Goal: Task Accomplishment & Management: Manage account settings

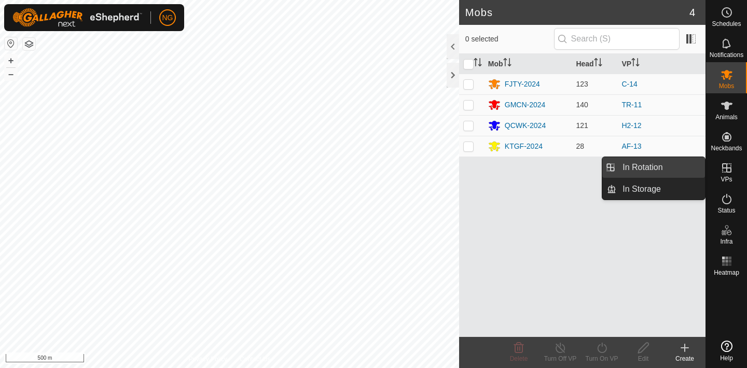
click at [682, 163] on link "In Rotation" at bounding box center [660, 167] width 89 height 21
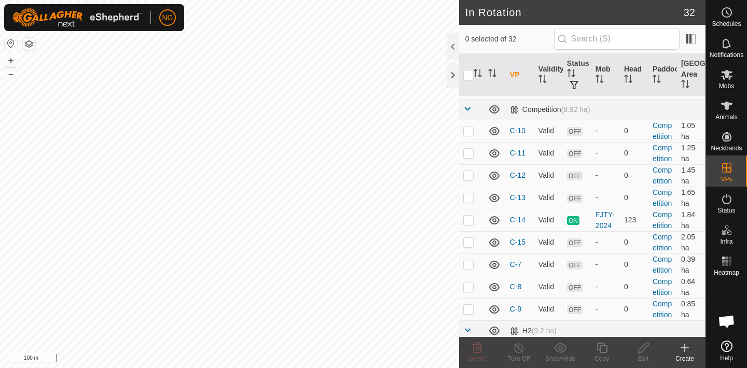
scroll to position [219, 0]
click at [467, 130] on p-checkbox at bounding box center [468, 128] width 10 height 8
checkbox input "true"
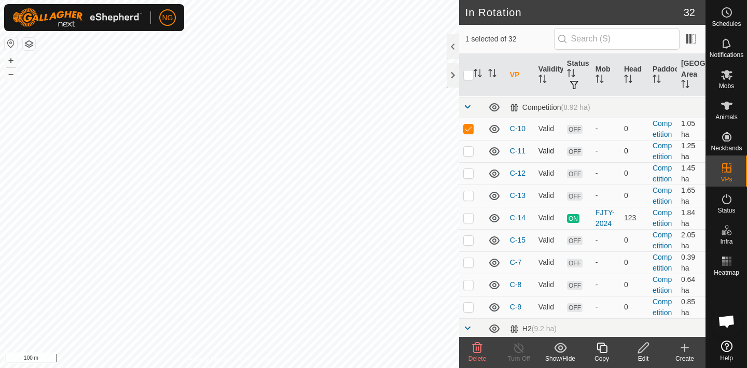
click at [469, 154] on p-checkbox at bounding box center [468, 151] width 10 height 8
checkbox input "true"
click at [468, 172] on p-checkbox at bounding box center [468, 173] width 10 height 8
click at [467, 174] on p-checkbox at bounding box center [468, 173] width 10 height 8
checkbox input "false"
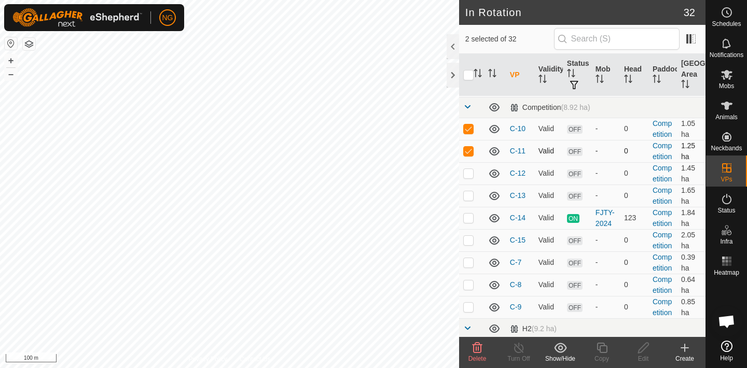
click at [468, 150] on p-checkbox at bounding box center [468, 151] width 10 height 8
checkbox input "false"
click at [467, 128] on p-checkbox at bounding box center [468, 128] width 10 height 8
checkbox input "false"
click at [468, 241] on p-checkbox at bounding box center [468, 240] width 10 height 8
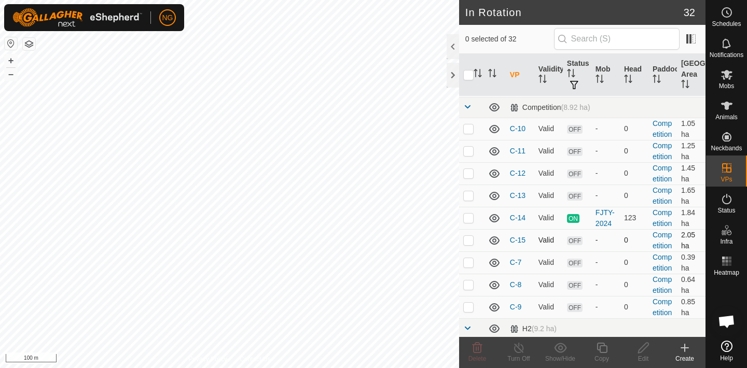
checkbox input "true"
click at [642, 350] on icon at bounding box center [643, 348] width 13 height 12
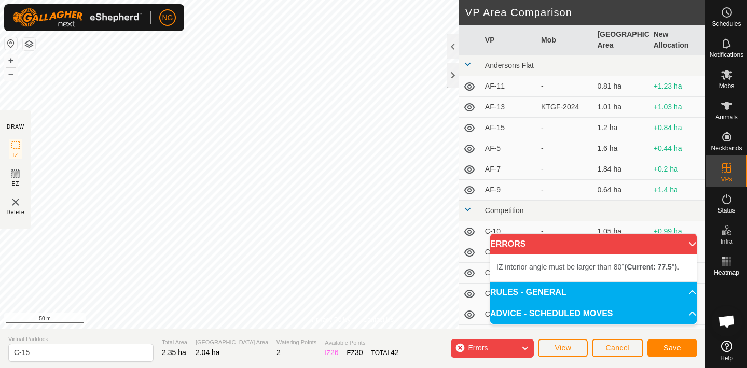
click at [333, 0] on html "NG Schedules Notifications Mobs Animals Neckbands VPs Status Infra Heatmap Help…" at bounding box center [373, 184] width 747 height 368
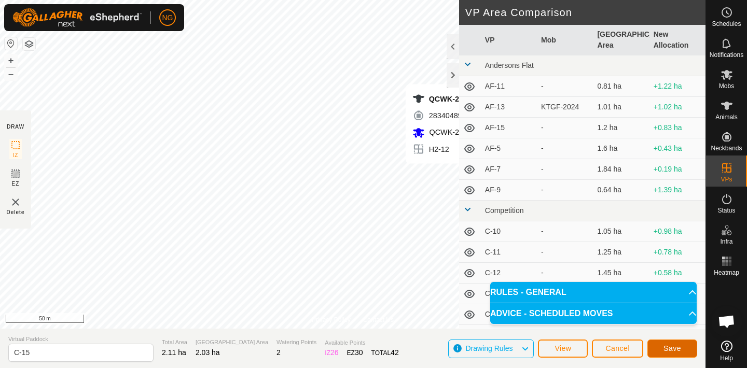
click at [668, 344] on button "Save" at bounding box center [672, 349] width 50 height 18
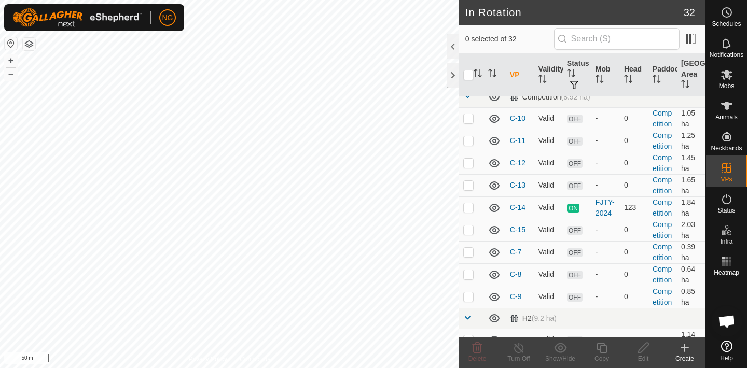
scroll to position [235, 0]
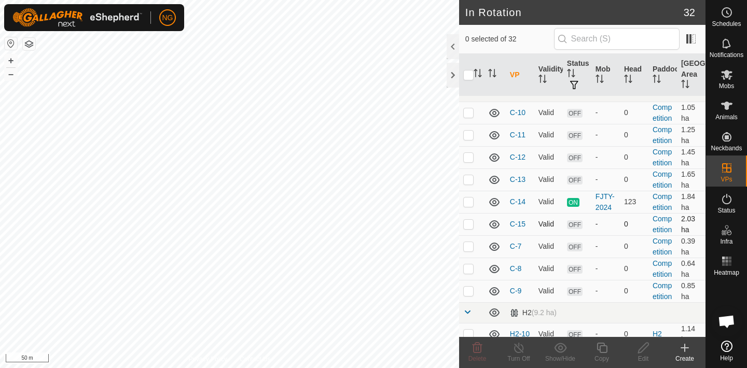
click at [469, 224] on p-checkbox at bounding box center [468, 224] width 10 height 8
checkbox input "true"
click at [602, 350] on icon at bounding box center [601, 348] width 13 height 12
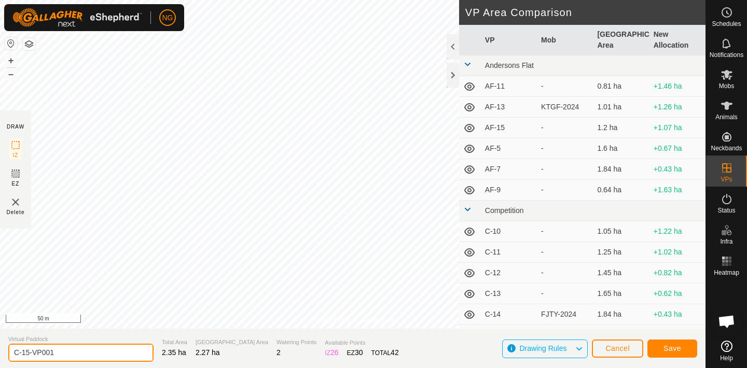
click at [69, 352] on input "C-15-VP001" at bounding box center [80, 353] width 145 height 18
type input "C-16"
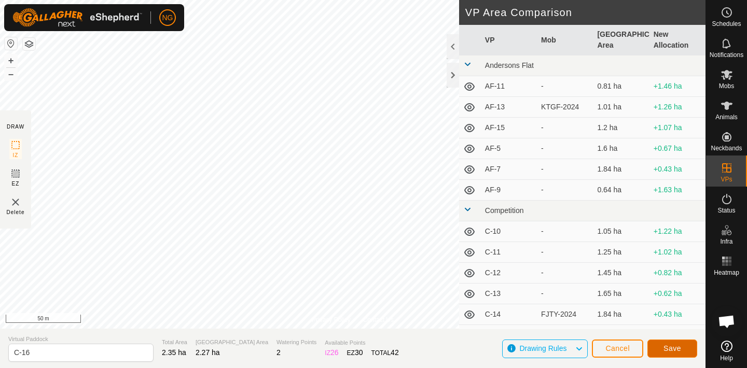
click at [678, 345] on span "Save" at bounding box center [672, 348] width 18 height 8
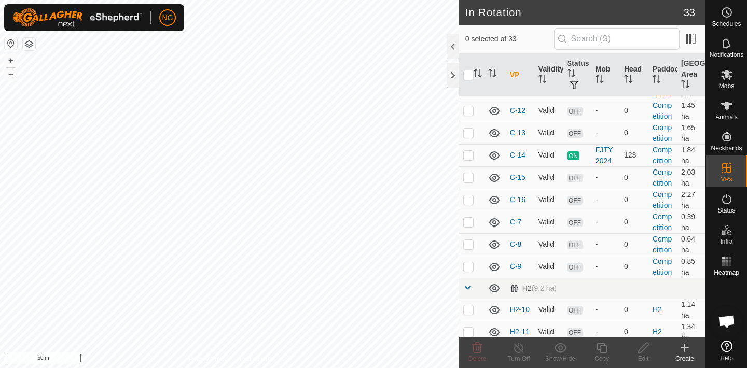
scroll to position [287, 0]
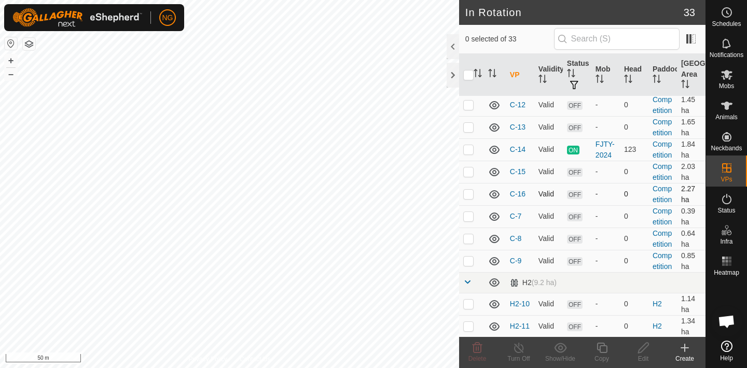
click at [469, 194] on p-checkbox at bounding box center [468, 194] width 10 height 8
checkbox input "true"
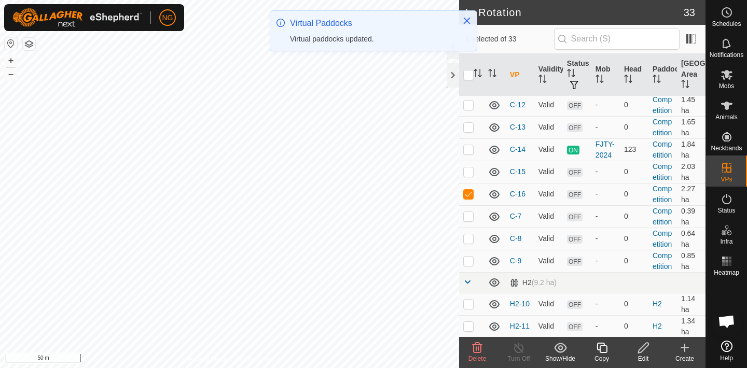
click at [601, 351] on icon at bounding box center [601, 348] width 13 height 12
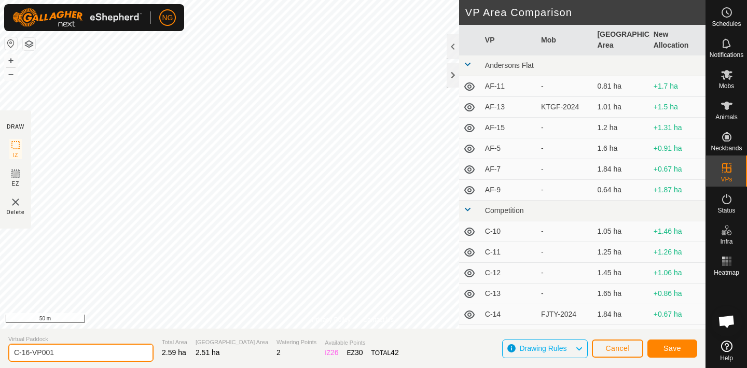
click at [59, 355] on input "C-16-VP001" at bounding box center [80, 353] width 145 height 18
type input "C-17"
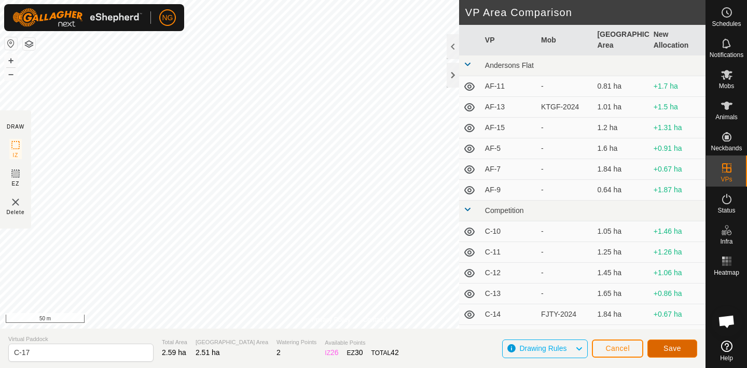
click at [661, 349] on button "Save" at bounding box center [672, 349] width 50 height 18
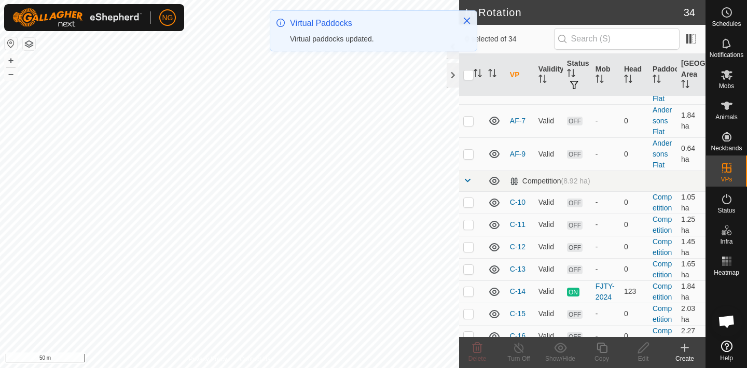
scroll to position [239, 0]
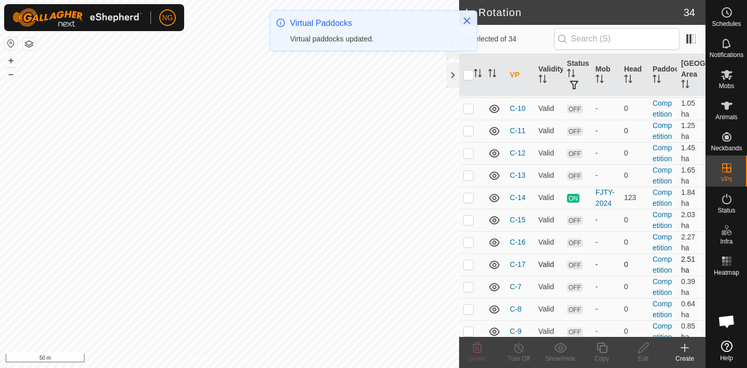
click at [469, 265] on p-checkbox at bounding box center [468, 264] width 10 height 8
checkbox input "true"
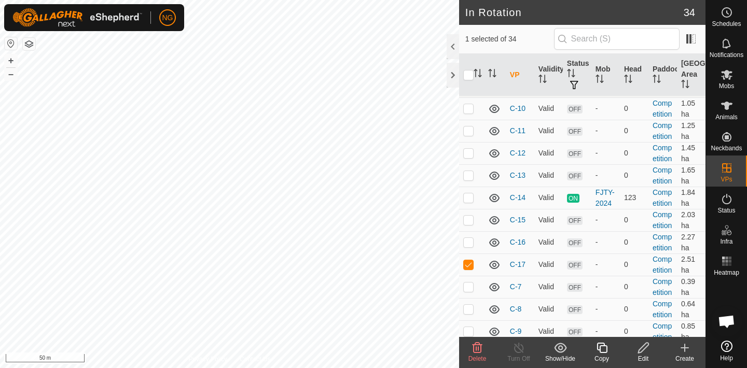
click at [604, 346] on icon at bounding box center [601, 348] width 13 height 12
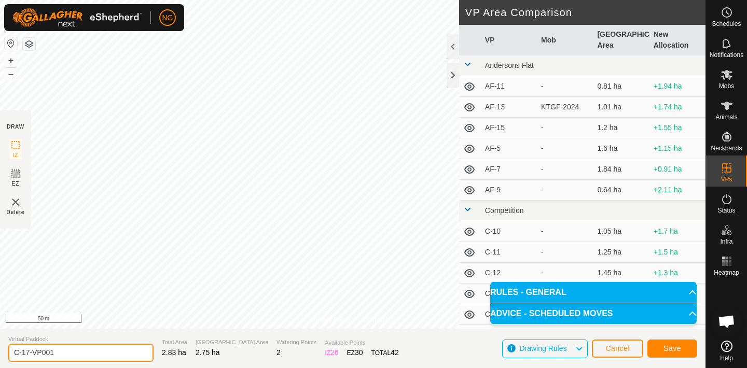
click at [61, 353] on input "C-17-VP001" at bounding box center [80, 353] width 145 height 18
type input "C-18"
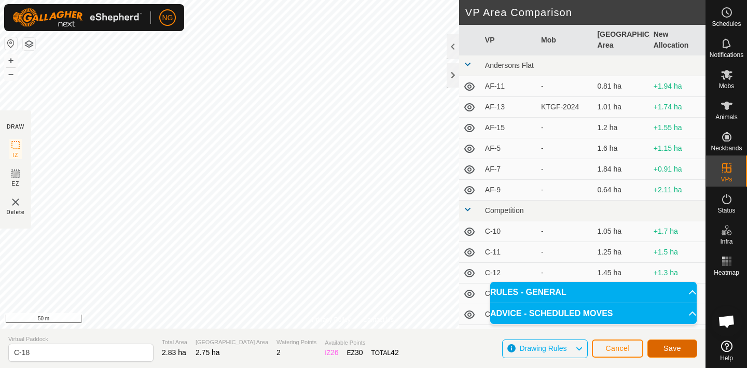
click at [664, 346] on span "Save" at bounding box center [672, 348] width 18 height 8
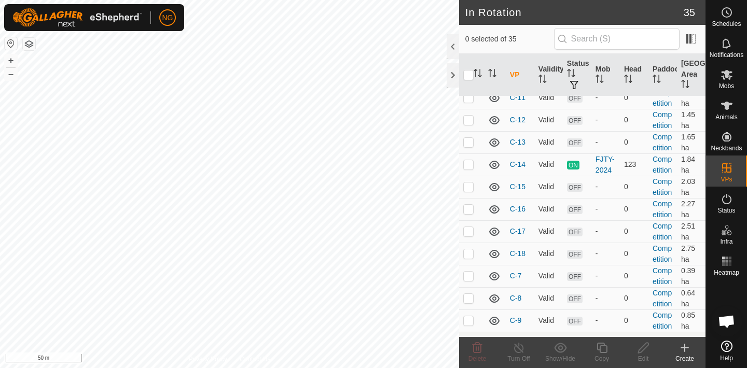
scroll to position [274, 0]
click at [467, 251] on p-checkbox at bounding box center [468, 251] width 10 height 8
checkbox input "true"
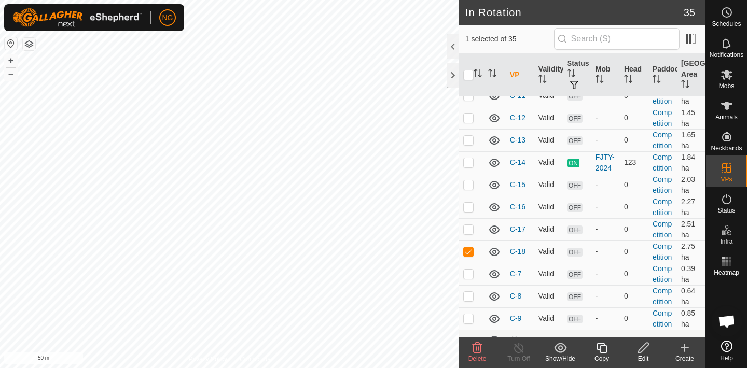
click at [601, 348] on icon at bounding box center [601, 348] width 13 height 12
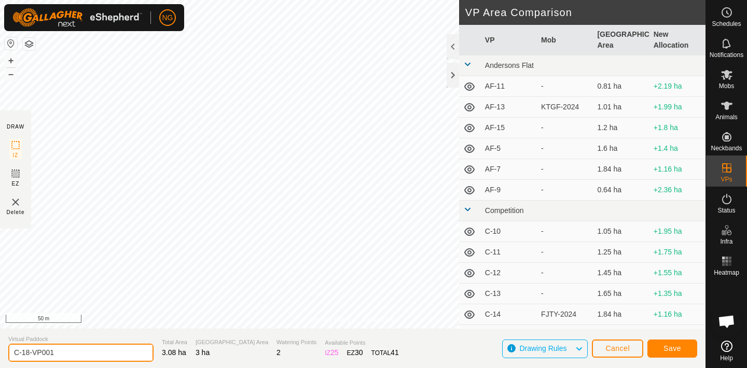
click at [58, 354] on input "C-18-VP001" at bounding box center [80, 353] width 145 height 18
type input "C-19"
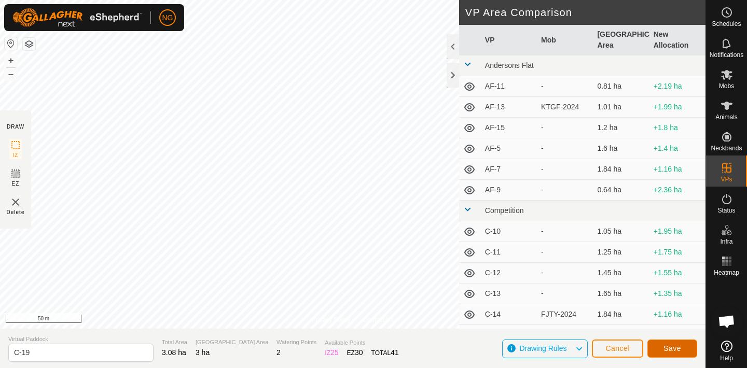
click at [671, 343] on button "Save" at bounding box center [672, 349] width 50 height 18
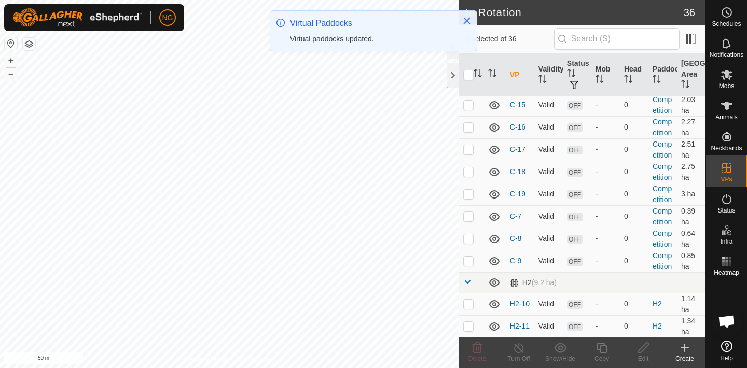
scroll to position [352, 0]
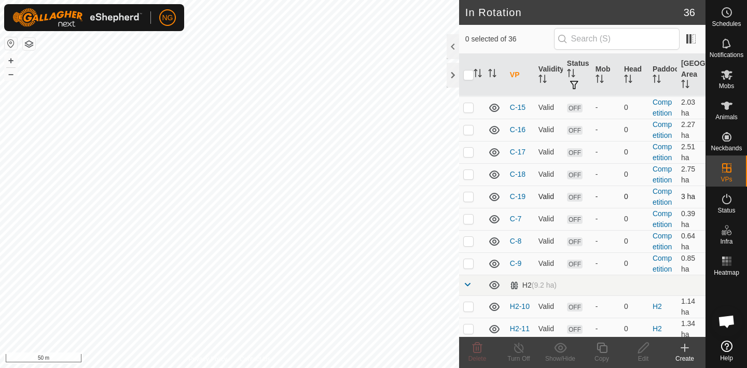
click at [467, 196] on p-checkbox at bounding box center [468, 196] width 10 height 8
checkbox input "true"
click at [602, 350] on icon at bounding box center [601, 348] width 13 height 12
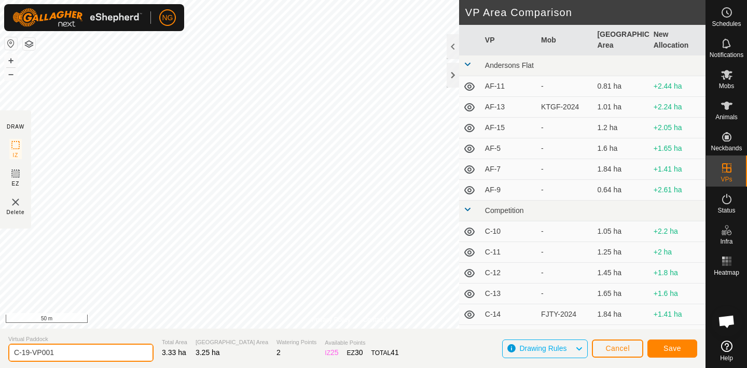
click at [67, 353] on input "C-19-VP001" at bounding box center [80, 353] width 145 height 18
type input "C-20"
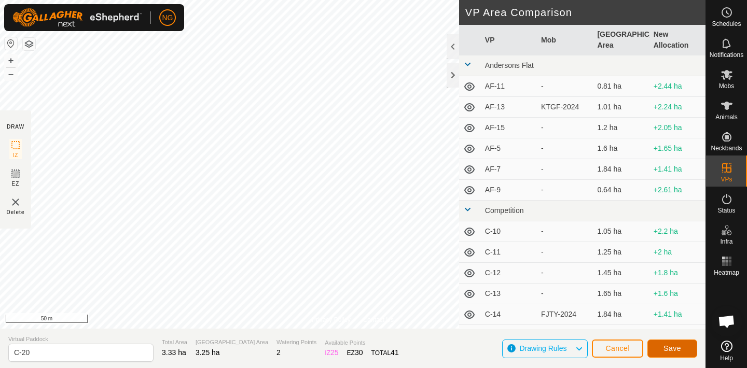
click at [662, 345] on button "Save" at bounding box center [672, 349] width 50 height 18
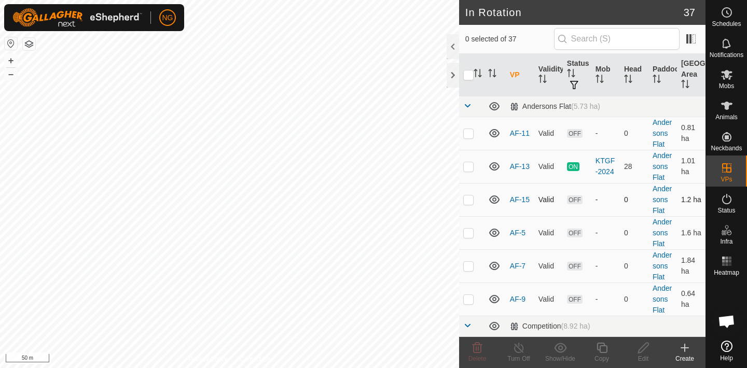
click at [467, 201] on p-checkbox at bounding box center [468, 200] width 10 height 8
checkbox input "true"
click at [602, 347] on icon at bounding box center [601, 348] width 13 height 12
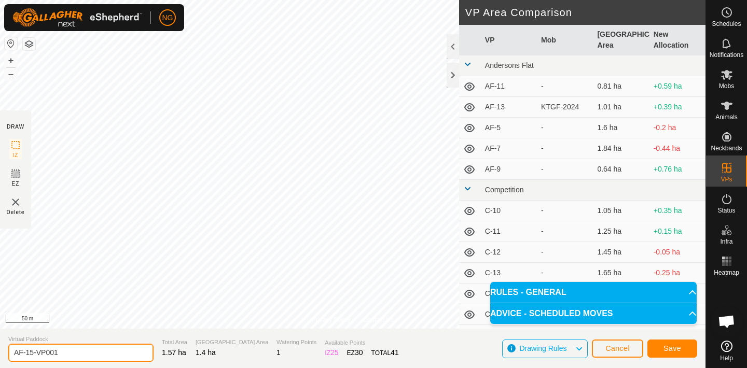
click at [67, 354] on input "AF-15-VP001" at bounding box center [80, 353] width 145 height 18
type input "AF-16"
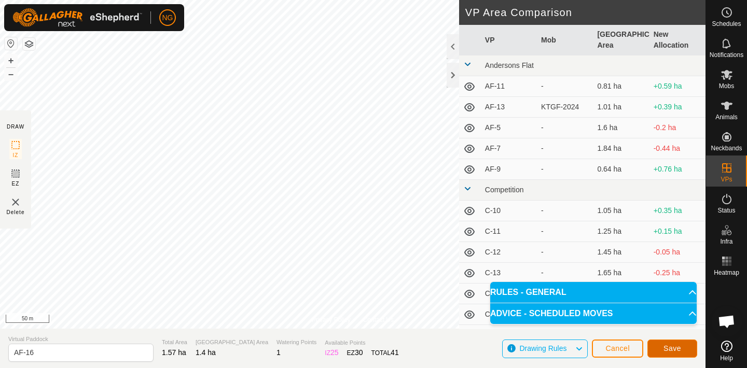
click at [668, 344] on span "Save" at bounding box center [672, 348] width 18 height 8
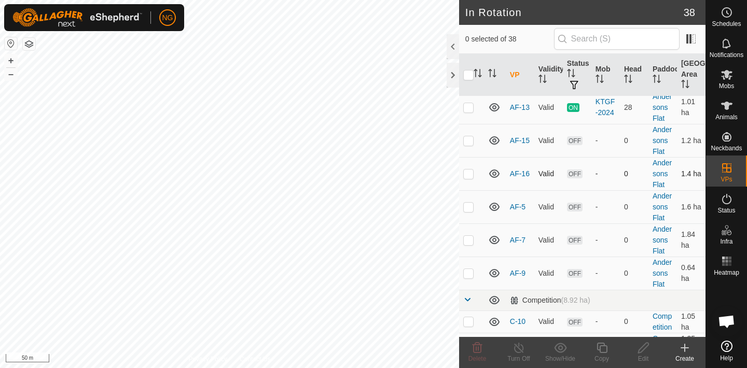
scroll to position [63, 0]
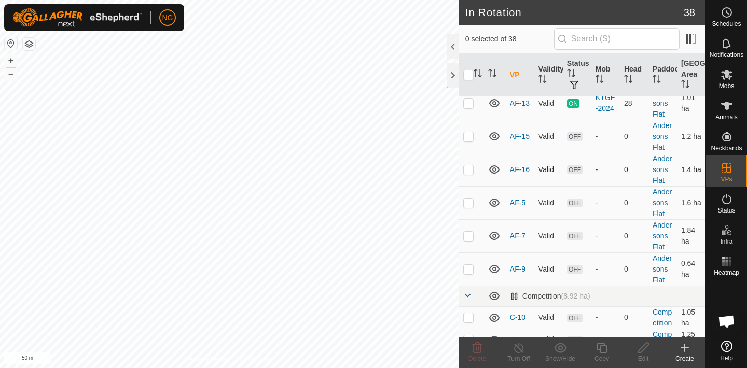
click at [469, 169] on p-checkbox at bounding box center [468, 169] width 10 height 8
checkbox input "true"
click at [601, 350] on icon at bounding box center [601, 348] width 13 height 12
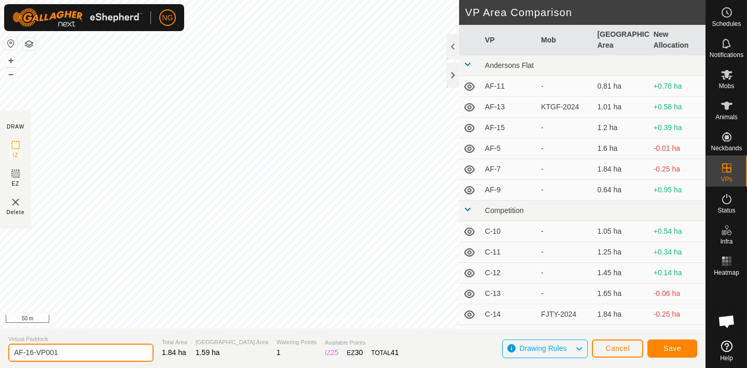
click at [74, 354] on input "AF-16-VP001" at bounding box center [80, 353] width 145 height 18
type input "AF-17"
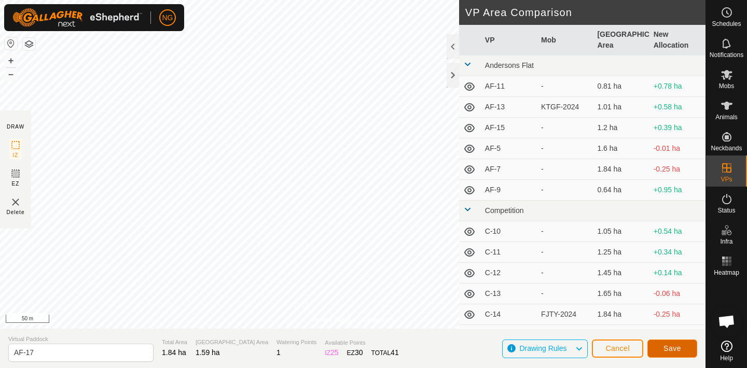
click at [666, 345] on span "Save" at bounding box center [672, 348] width 18 height 8
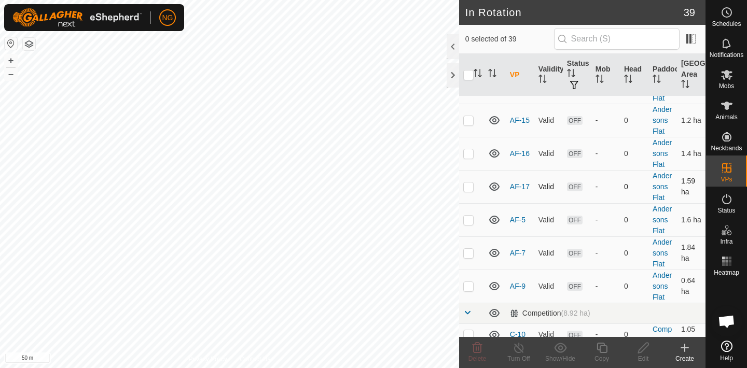
scroll to position [79, 0]
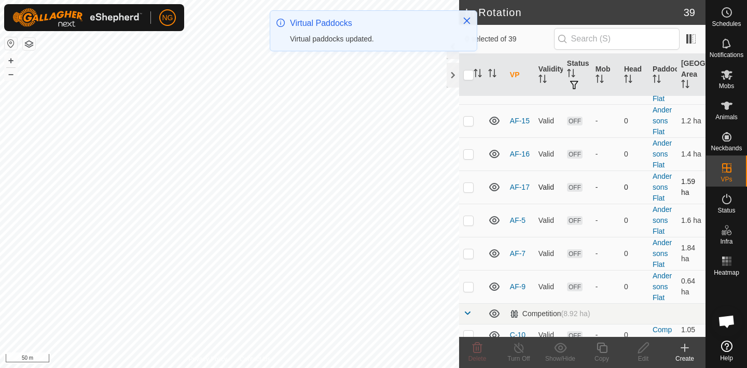
click at [468, 187] on p-checkbox at bounding box center [468, 187] width 10 height 8
checkbox input "true"
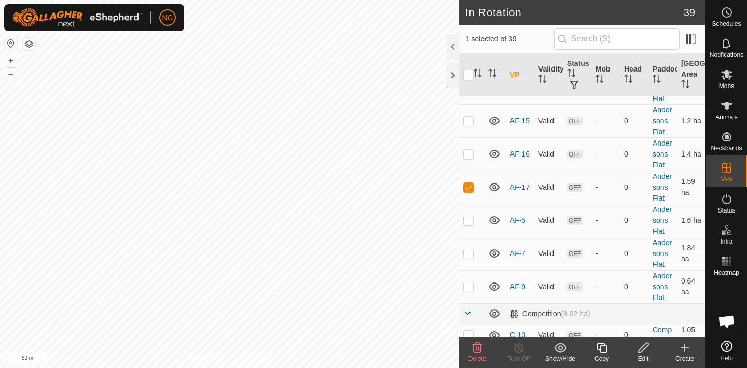
click at [602, 351] on icon at bounding box center [601, 348] width 13 height 12
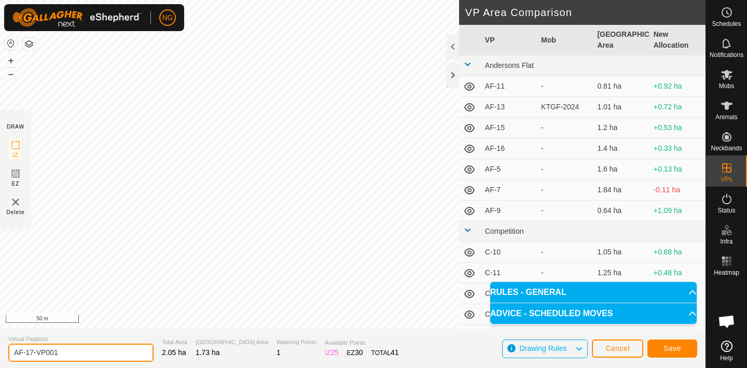
click at [63, 352] on input "AF-17-VP001" at bounding box center [80, 353] width 145 height 18
type input "AF-18"
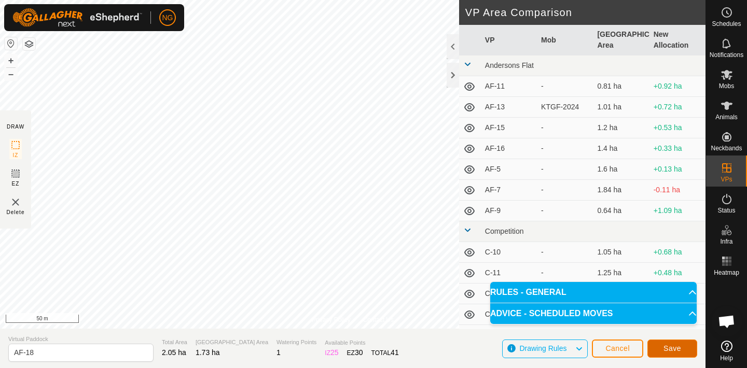
click at [665, 344] on span "Save" at bounding box center [672, 348] width 18 height 8
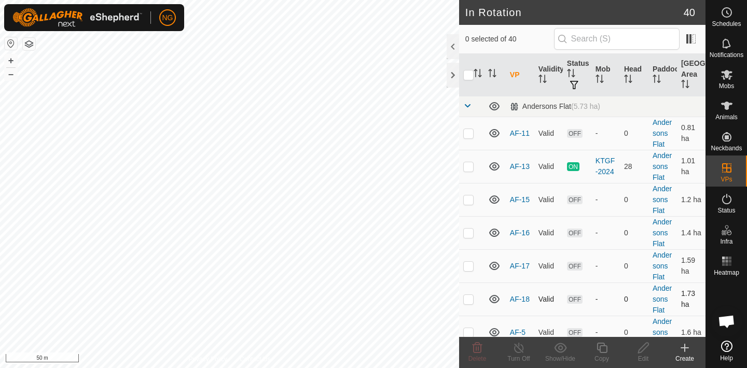
click at [469, 299] on p-checkbox at bounding box center [468, 299] width 10 height 8
checkbox input "true"
click at [603, 347] on icon at bounding box center [601, 348] width 13 height 12
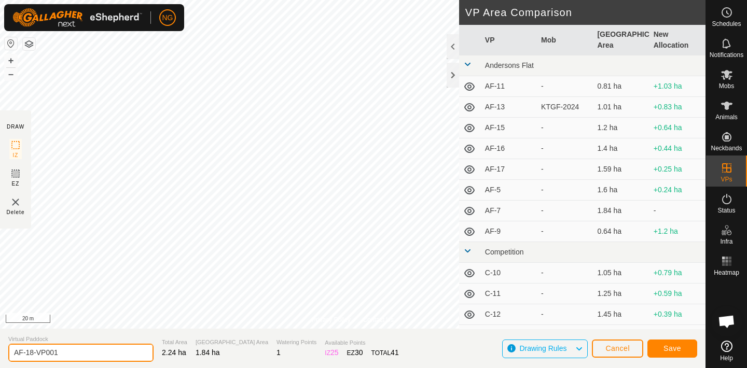
click at [63, 354] on input "AF-18-VP001" at bounding box center [80, 353] width 145 height 18
type input "AF-19"
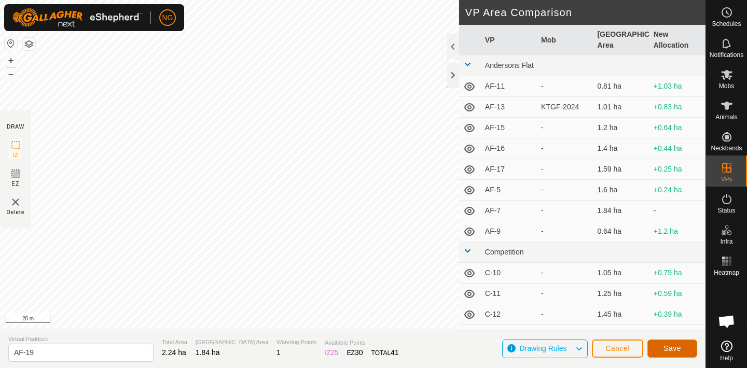
click at [660, 343] on button "Save" at bounding box center [672, 349] width 50 height 18
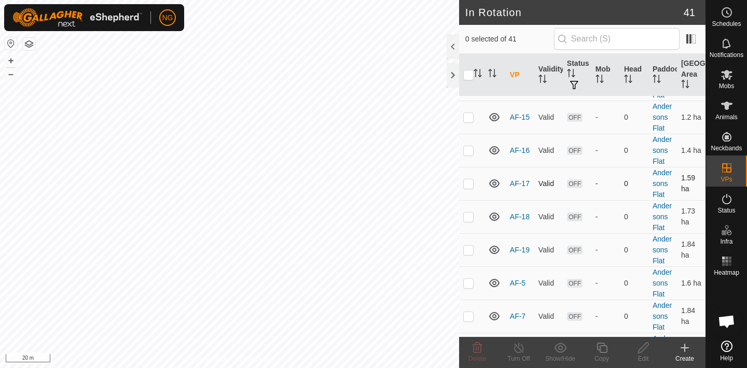
scroll to position [88, 0]
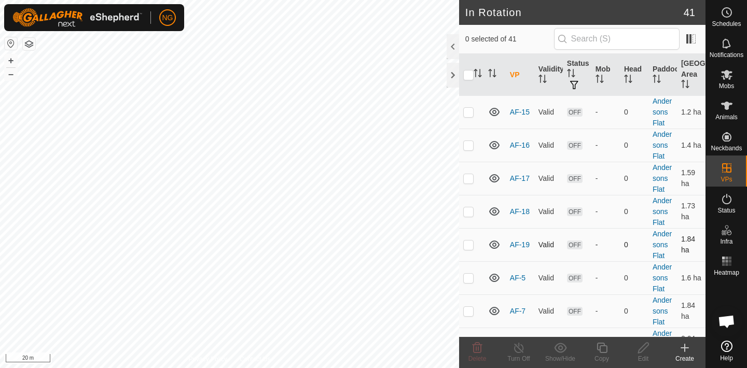
click at [468, 244] on p-checkbox at bounding box center [468, 245] width 10 height 8
checkbox input "true"
click at [603, 347] on icon at bounding box center [601, 348] width 13 height 12
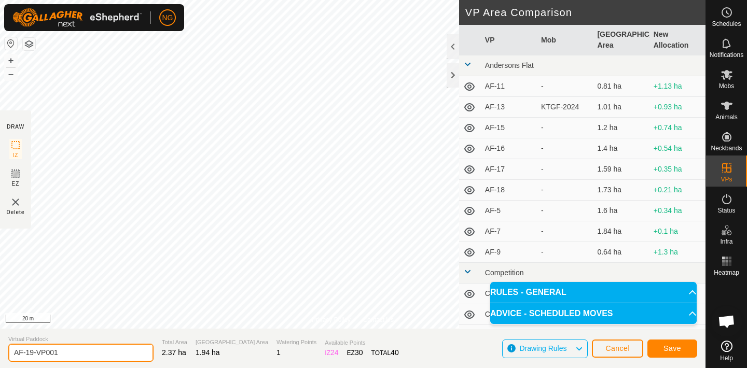
click at [70, 354] on input "AF-19-VP001" at bounding box center [80, 353] width 145 height 18
type input "AF-20"
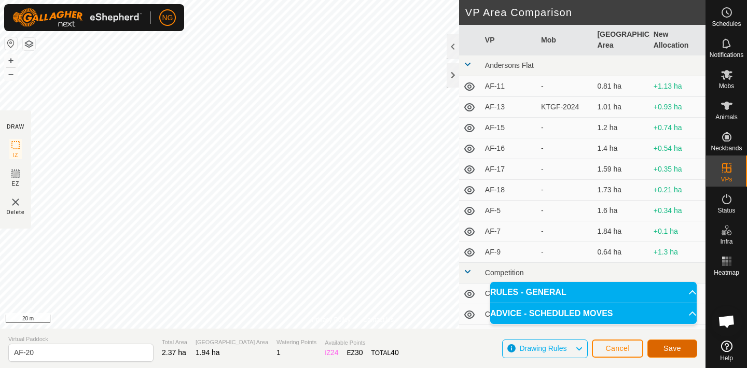
click at [676, 345] on span "Save" at bounding box center [672, 348] width 18 height 8
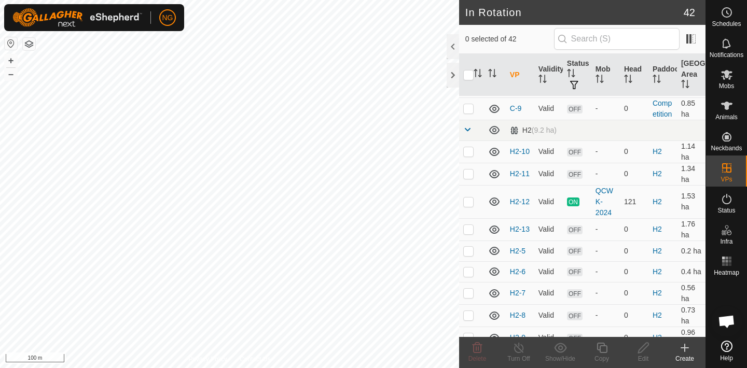
scroll to position [698, 0]
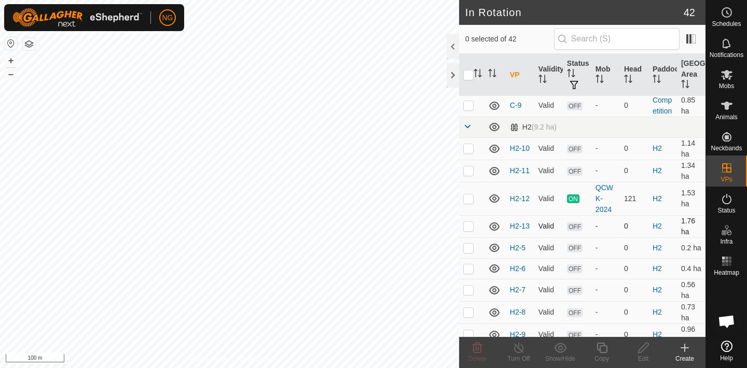
click at [467, 226] on p-checkbox at bounding box center [468, 226] width 10 height 8
checkbox input "true"
click at [603, 348] on icon at bounding box center [601, 348] width 13 height 12
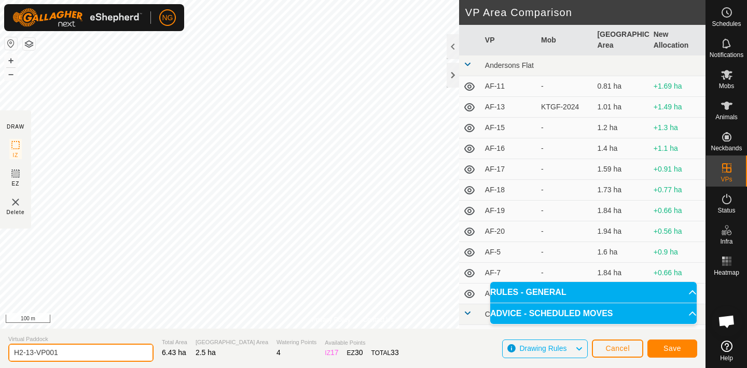
click at [63, 355] on input "H2-13-VP001" at bounding box center [80, 353] width 145 height 18
type input "H2-13-2"
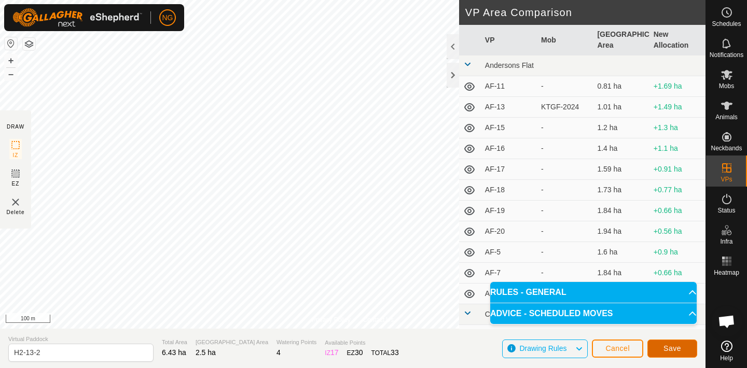
click at [677, 343] on button "Save" at bounding box center [672, 349] width 50 height 18
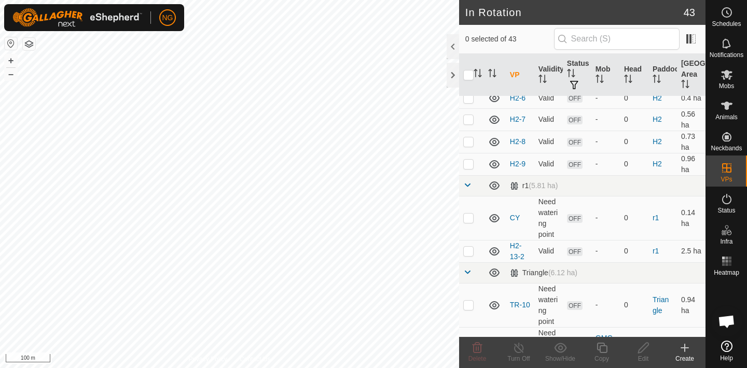
scroll to position [868, 0]
click at [467, 250] on p-checkbox at bounding box center [468, 252] width 10 height 8
click at [467, 251] on p-checkbox at bounding box center [468, 252] width 10 height 8
checkbox input "false"
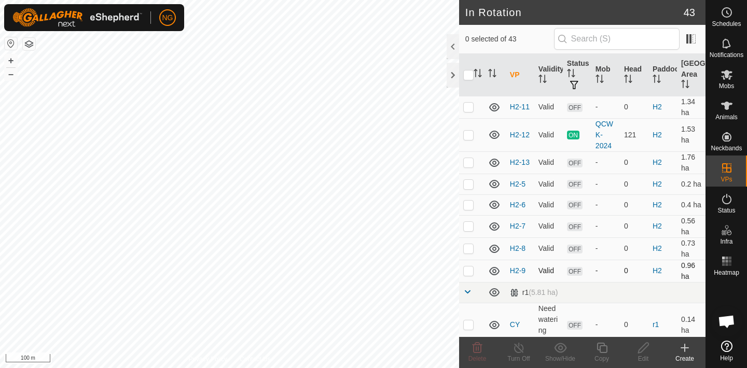
scroll to position [760, 0]
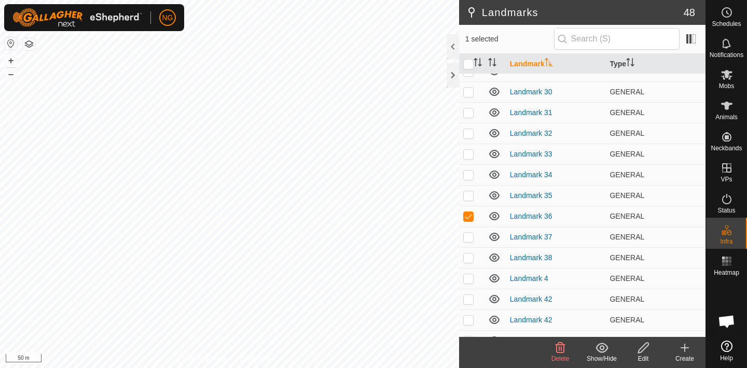
scroll to position [557, 0]
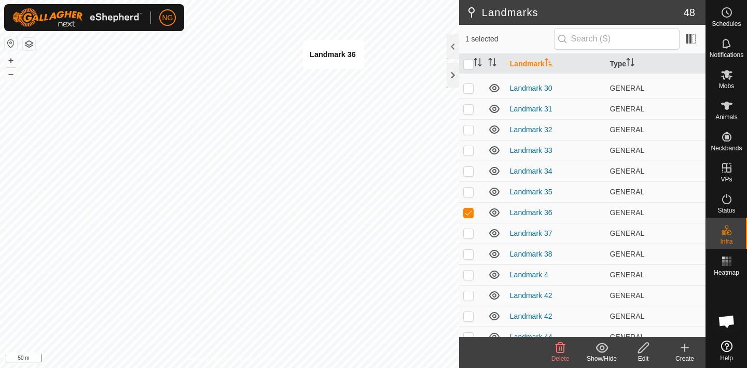
checkbox input "false"
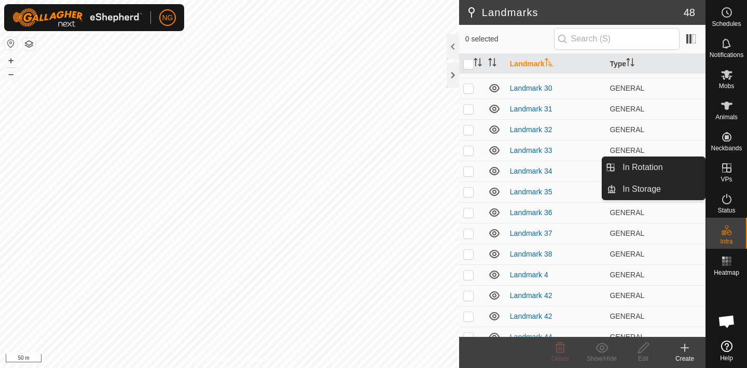
click at [728, 170] on icon at bounding box center [726, 168] width 12 height 12
click at [673, 166] on link "In Rotation" at bounding box center [660, 167] width 89 height 21
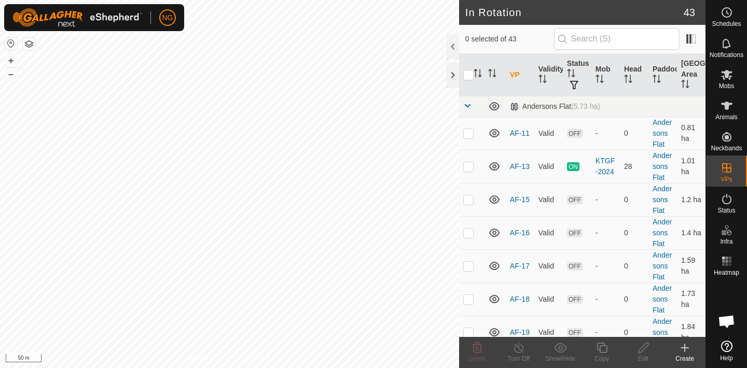
click at [685, 346] on icon at bounding box center [685, 347] width 0 height 7
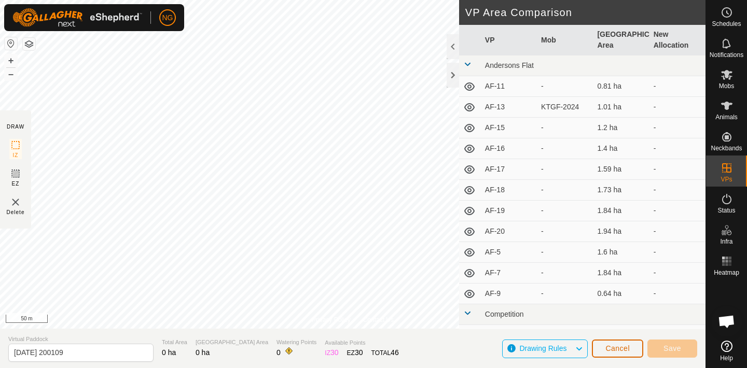
click at [616, 348] on span "Cancel" at bounding box center [617, 348] width 24 height 8
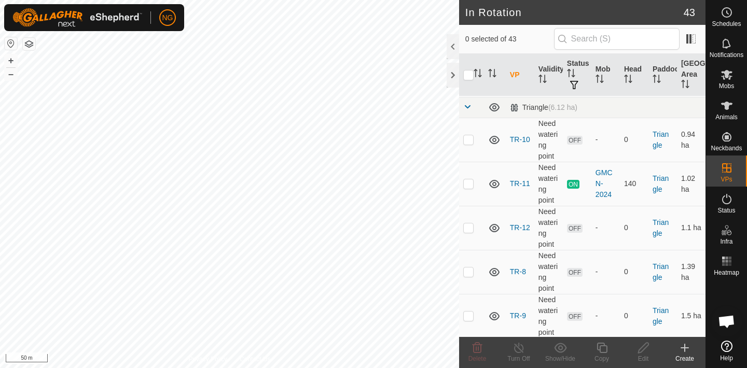
scroll to position [1036, 0]
click at [468, 226] on p-checkbox at bounding box center [468, 226] width 10 height 8
checkbox input "true"
click at [641, 346] on icon at bounding box center [643, 348] width 13 height 12
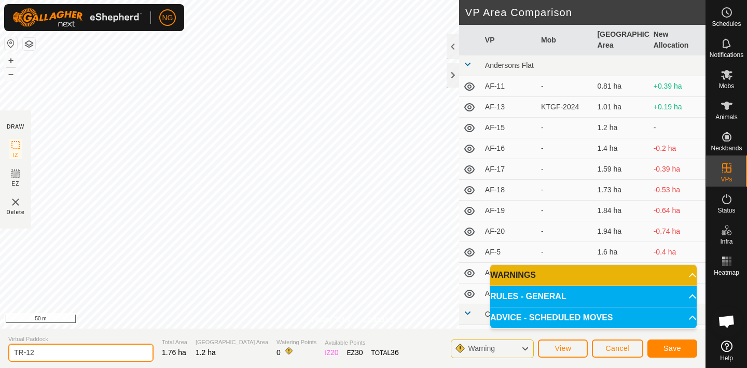
click at [57, 354] on input "TR-12" at bounding box center [80, 353] width 145 height 18
type input "TR-13"
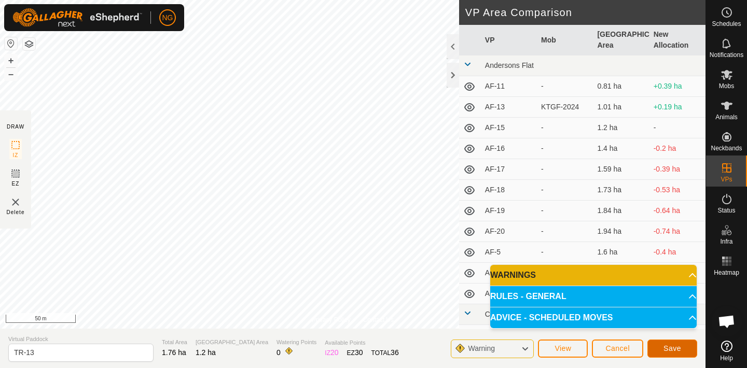
click at [669, 347] on span "Save" at bounding box center [672, 348] width 18 height 8
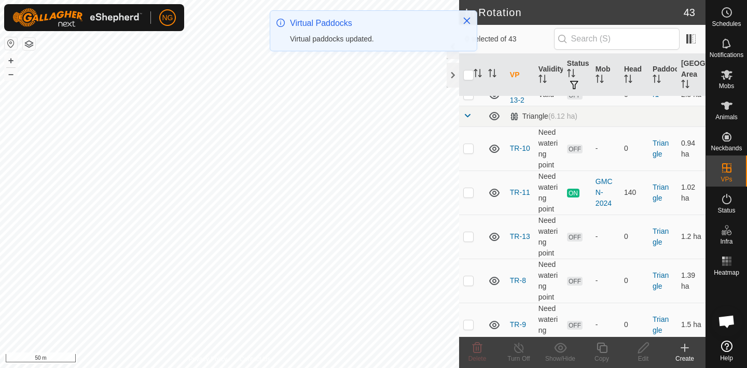
scroll to position [1028, 0]
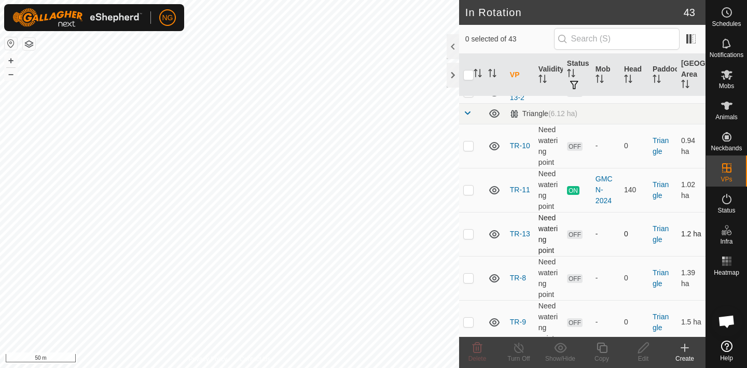
click at [468, 232] on p-checkbox at bounding box center [468, 234] width 10 height 8
checkbox input "true"
